Goal: Task Accomplishment & Management: Use online tool/utility

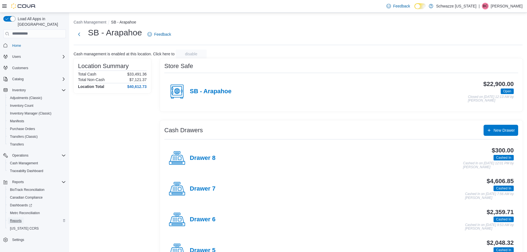
click at [20, 218] on span "Reports" at bounding box center [16, 220] width 12 height 7
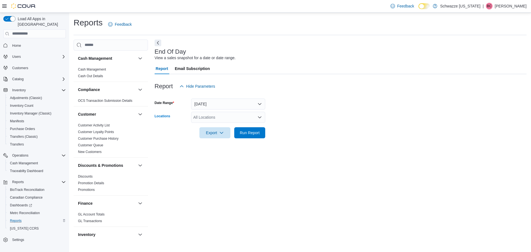
click at [209, 114] on div "All Locations" at bounding box center [228, 117] width 74 height 11
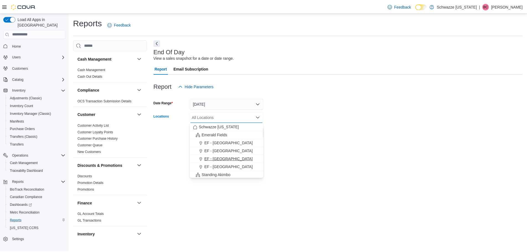
scroll to position [55, 0]
click at [223, 150] on span "SB - Arapahoe" at bounding box center [218, 152] width 25 height 6
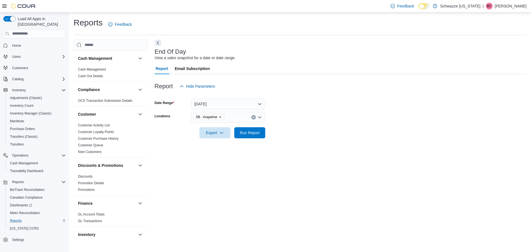
click at [306, 131] on form "Date Range [DATE] Locations SB - Arapahoe Export Run Report" at bounding box center [341, 115] width 372 height 46
click at [260, 130] on span "Run Report" at bounding box center [250, 132] width 24 height 11
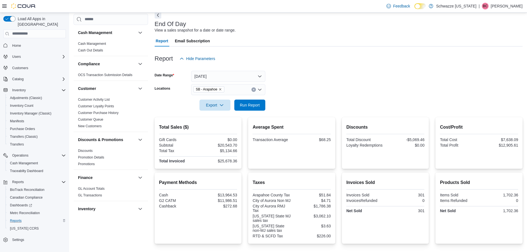
scroll to position [156, 0]
